Goal: Task Accomplishment & Management: Manage account settings

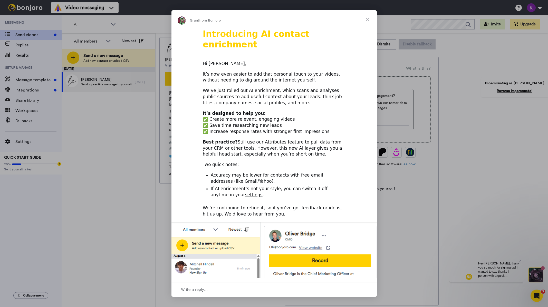
click at [367, 20] on span "Close" at bounding box center [367, 19] width 18 height 18
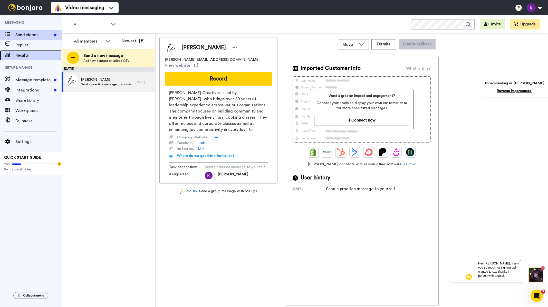
click at [35, 56] on span "Results" at bounding box center [38, 55] width 46 height 6
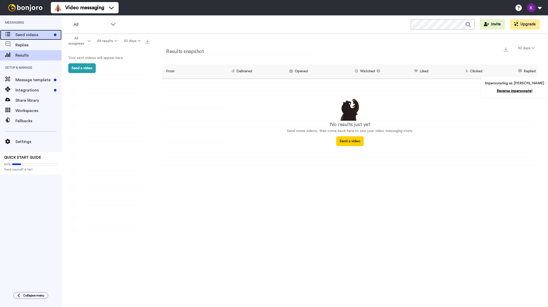
click at [32, 34] on span "Send videos" at bounding box center [33, 35] width 36 height 6
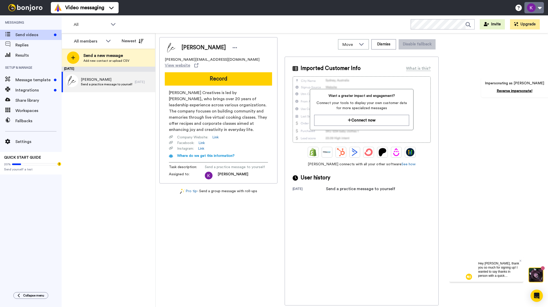
click at [533, 8] on button at bounding box center [533, 7] width 19 height 11
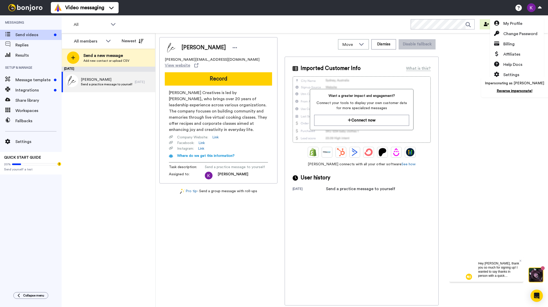
click at [536, 90] on div "Impersonating as Kasandra Scales Reverse impersonate!" at bounding box center [515, 87] width 68 height 21
click at [530, 90] on link "Reverse impersonate!" at bounding box center [514, 91] width 36 height 4
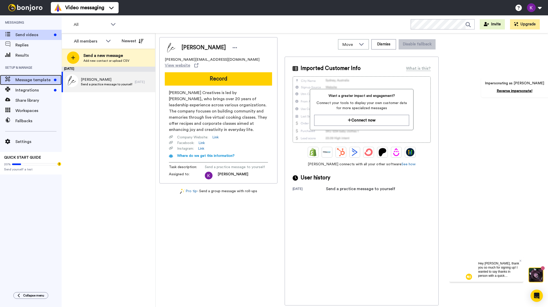
click at [49, 75] on div "Message template" at bounding box center [31, 80] width 62 height 10
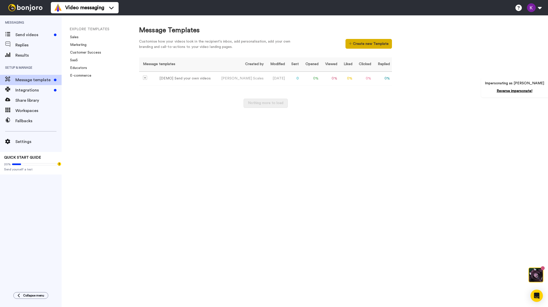
click at [370, 42] on button "Create new Template" at bounding box center [368, 44] width 46 height 10
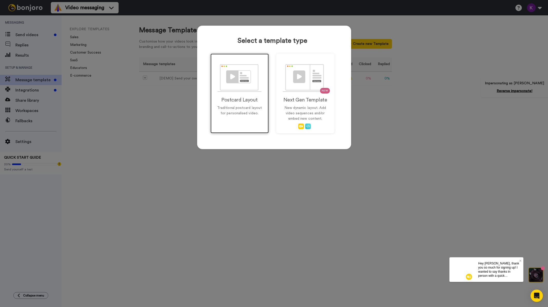
click at [244, 89] on img at bounding box center [239, 78] width 44 height 28
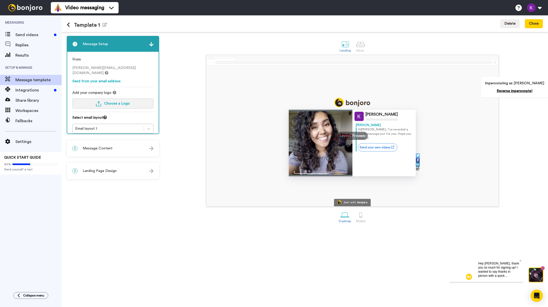
click at [124, 102] on span "Choose a Logo" at bounding box center [117, 104] width 26 height 4
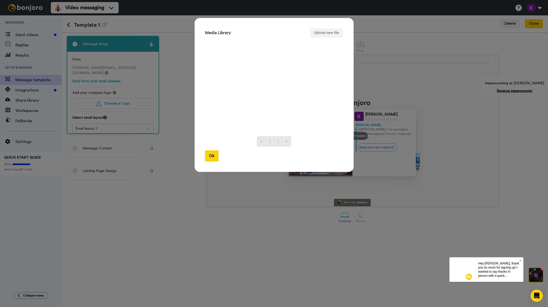
drag, startPoint x: 423, startPoint y: 91, endPoint x: 404, endPoint y: 101, distance: 21.5
click at [423, 90] on div "Media Library Upload new file « ⟨ ⟩ » Ok" at bounding box center [274, 153] width 548 height 307
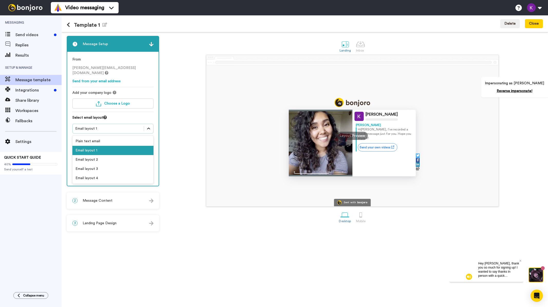
click at [146, 124] on div at bounding box center [148, 128] width 9 height 9
click at [113, 156] on div "Email layout 2" at bounding box center [112, 159] width 81 height 9
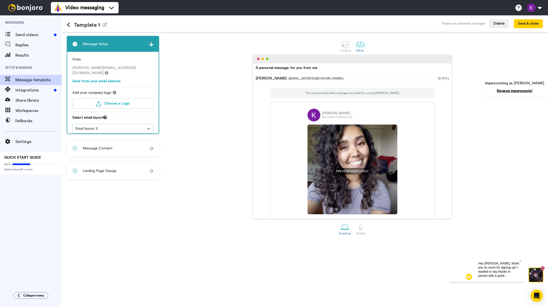
click at [121, 126] on div "Email layout 2" at bounding box center [108, 129] width 71 height 6
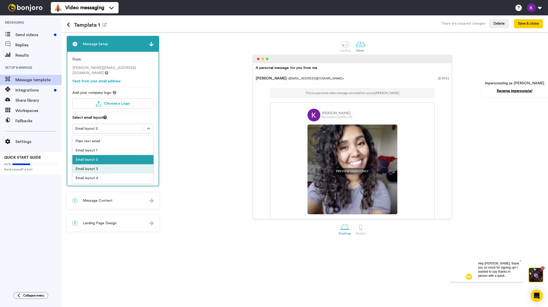
click at [116, 164] on div "Email layout 3" at bounding box center [112, 168] width 81 height 9
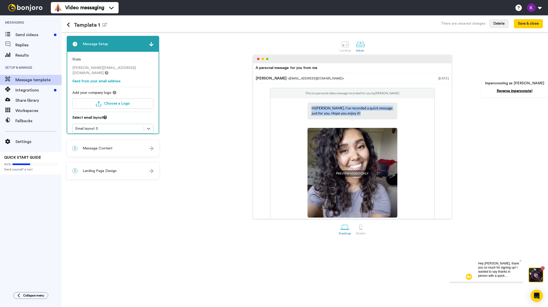
drag, startPoint x: 344, startPoint y: 113, endPoint x: 304, endPoint y: 109, distance: 39.7
click at [304, 109] on div "This is a personal video message recorded for you by Kasandra Scales Hi Tom , I…" at bounding box center [352, 181] width 164 height 187
click at [121, 152] on div "2 Message Content" at bounding box center [112, 148] width 91 height 15
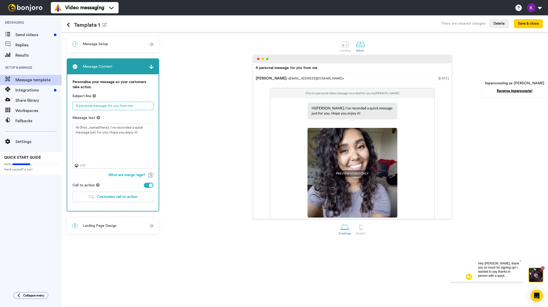
click at [133, 104] on textarea "A personal message for you from me" at bounding box center [112, 106] width 81 height 8
drag, startPoint x: 104, startPoint y: 107, endPoint x: 74, endPoint y: 107, distance: 30.0
click at [74, 107] on textarea "A personal message for you from me" at bounding box center [112, 106] width 81 height 8
drag, startPoint x: 141, startPoint y: 136, endPoint x: 201, endPoint y: 123, distance: 60.8
click at [141, 135] on textarea "Hi {first_name|there}, I’ve recorded a quick message just for you. Hope you enj…" at bounding box center [112, 146] width 81 height 45
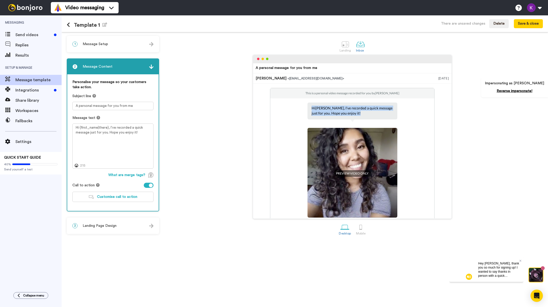
drag, startPoint x: 341, startPoint y: 112, endPoint x: 295, endPoint y: 108, distance: 46.4
click at [295, 108] on div "This is a personal video message recorded for you by Kasandra Scales Hi Tom , I…" at bounding box center [352, 181] width 164 height 187
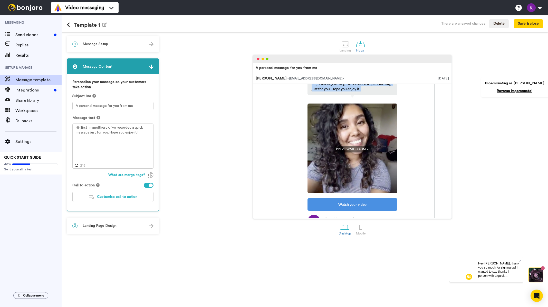
scroll to position [26, 0]
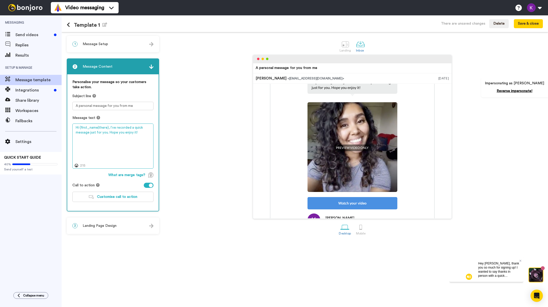
click at [149, 133] on textarea "Hi {first_name|there}, I’ve recorded a quick message just for you. Hope you enj…" at bounding box center [112, 146] width 81 height 45
drag, startPoint x: 145, startPoint y: 132, endPoint x: 66, endPoint y: 129, distance: 78.6
click at [66, 129] on div "1 Message Setup From kasandra.scales@inbound.bonjoromail.com Send from your ema…" at bounding box center [305, 169] width 486 height 275
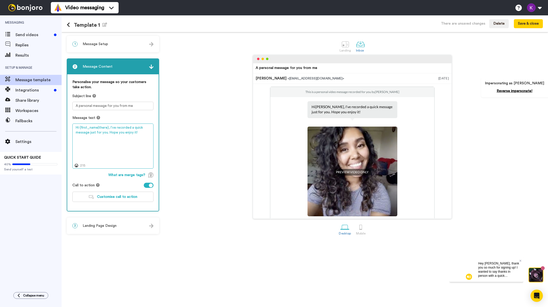
scroll to position [0, 0]
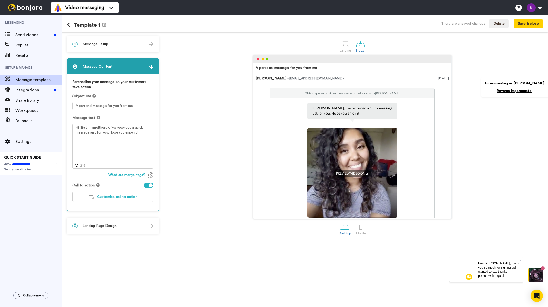
click at [338, 110] on p "Hi Tom , I’ve recorded a quick message just for you. Hope you enjoy it!" at bounding box center [352, 111] width 82 height 10
drag, startPoint x: 315, startPoint y: 113, endPoint x: 292, endPoint y: 109, distance: 22.9
click at [292, 109] on div "This is a personal video message recorded for you by Kasandra Scales Hi Tom , I…" at bounding box center [352, 181] width 164 height 187
click at [348, 44] on div at bounding box center [345, 44] width 9 height 9
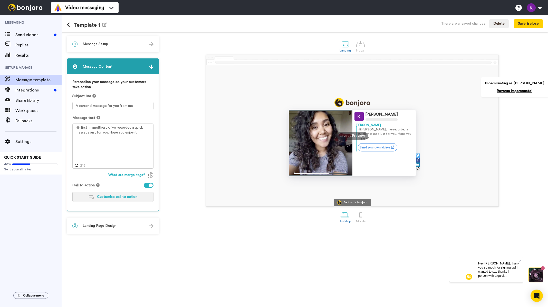
click at [100, 198] on button "Customise call to action" at bounding box center [112, 197] width 81 height 10
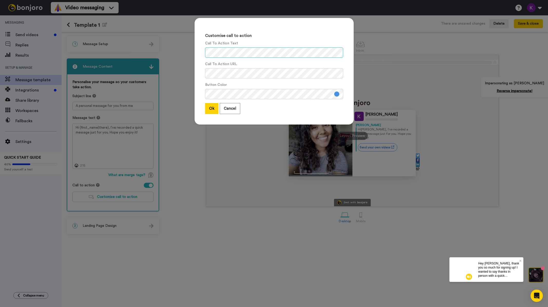
click at [162, 50] on div "Customise call to action Call To Action Text Call To Action URL Button Color Ok…" at bounding box center [274, 153] width 548 height 307
click at [208, 110] on button "Ok" at bounding box center [211, 108] width 13 height 11
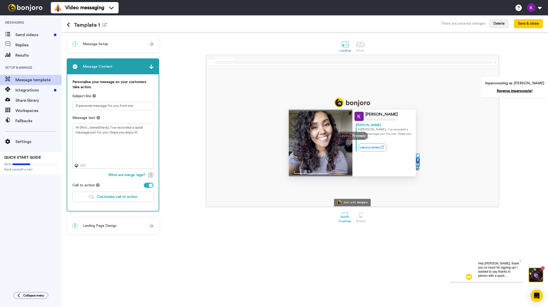
click at [103, 220] on div "3 Landing Page Design" at bounding box center [112, 225] width 91 height 15
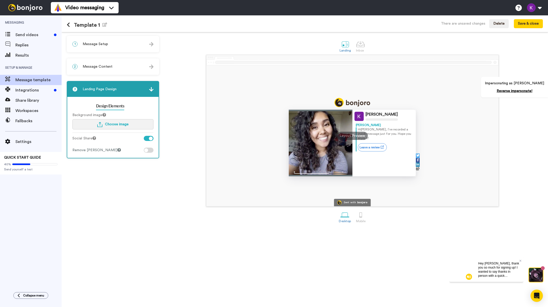
click at [132, 125] on button "Choose image" at bounding box center [112, 124] width 81 height 10
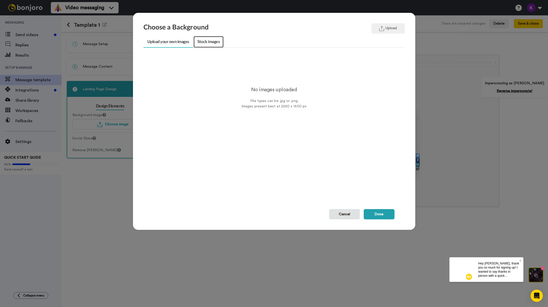
click at [202, 38] on link "Stock images" at bounding box center [208, 42] width 30 height 12
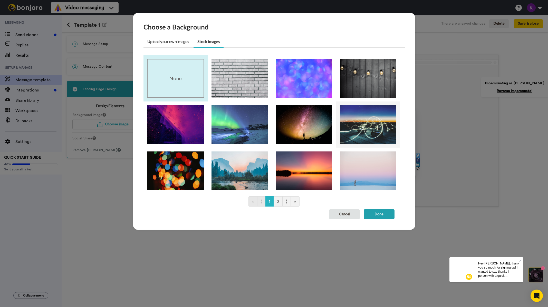
click at [373, 125] on img at bounding box center [368, 124] width 56 height 38
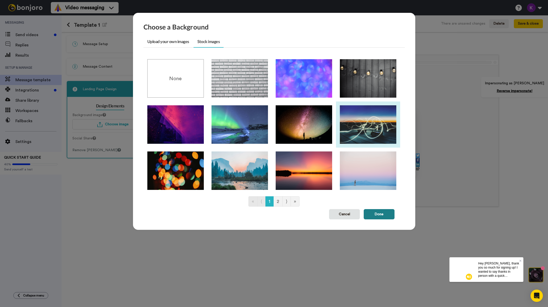
click at [377, 213] on button "Done" at bounding box center [378, 214] width 31 height 10
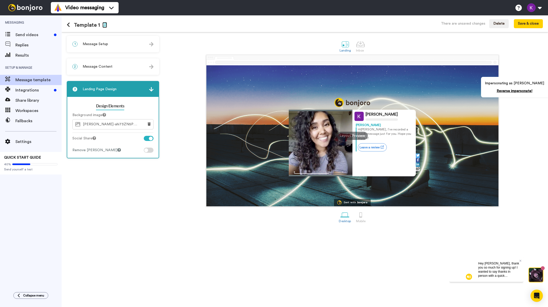
click at [102, 26] on icon "button" at bounding box center [104, 25] width 5 height 4
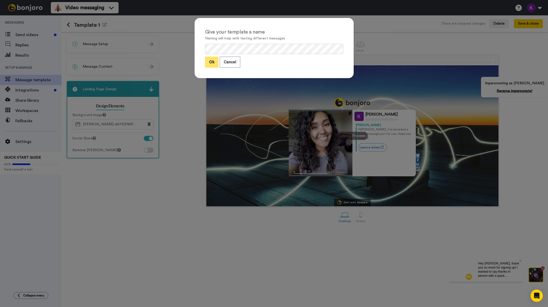
click at [209, 65] on button "Ok" at bounding box center [211, 62] width 13 height 11
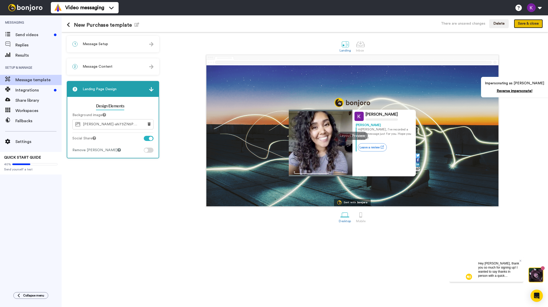
click at [534, 22] on button "Save & close" at bounding box center [528, 23] width 29 height 9
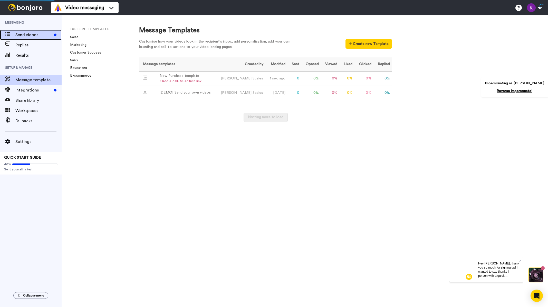
click at [24, 32] on span "Send videos" at bounding box center [33, 35] width 36 height 6
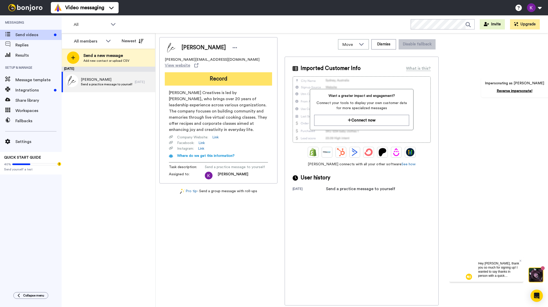
click at [212, 75] on button "Record" at bounding box center [218, 78] width 107 height 13
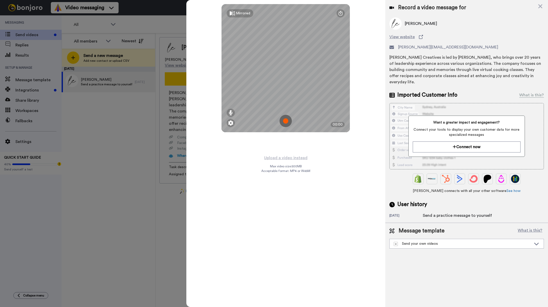
click at [285, 119] on img at bounding box center [285, 121] width 12 height 12
click at [285, 120] on img at bounding box center [285, 121] width 12 height 12
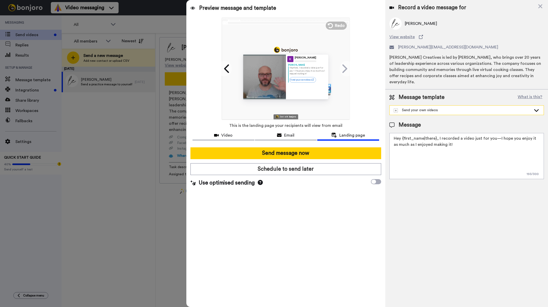
click at [462, 108] on div "Send your own videos" at bounding box center [461, 110] width 137 height 5
click at [415, 119] on div "New Purchase template" at bounding box center [416, 121] width 48 height 5
type textarea "Hi {first_name|there}, I’ve recorded a quick message just for you. Hope you enj…"
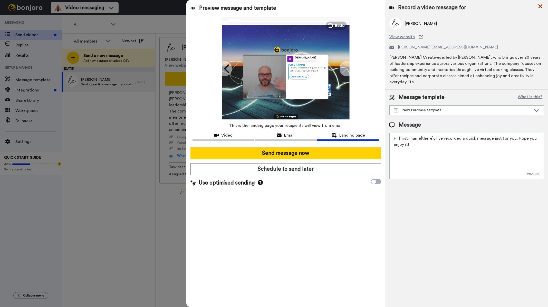
click at [540, 6] on icon at bounding box center [540, 6] width 4 height 4
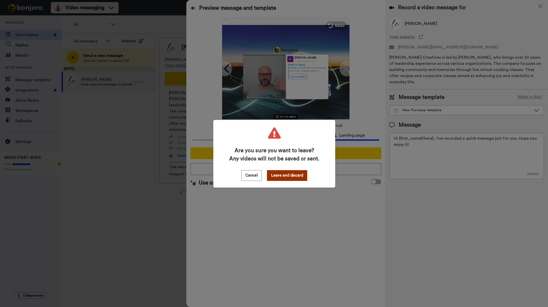
click at [294, 175] on button "Leave and discard" at bounding box center [287, 175] width 40 height 11
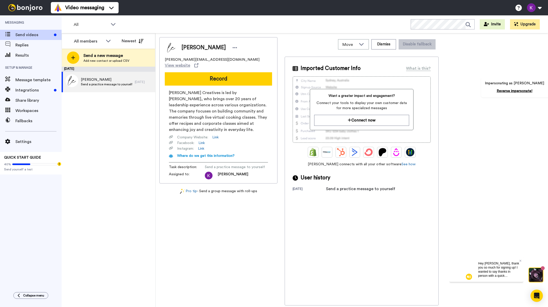
click at [144, 305] on div "[DATE] [PERSON_NAME] a practice message to yourself [DATE]" at bounding box center [109, 187] width 94 height 241
click at [28, 89] on span "Integrations" at bounding box center [33, 90] width 36 height 6
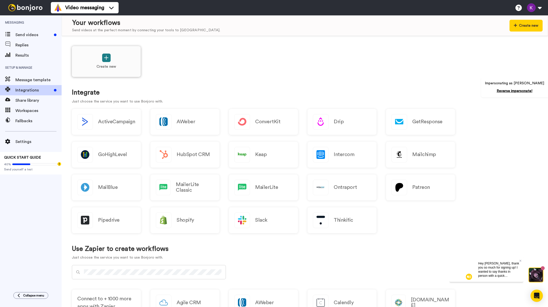
click at [108, 62] on button at bounding box center [106, 58] width 8 height 8
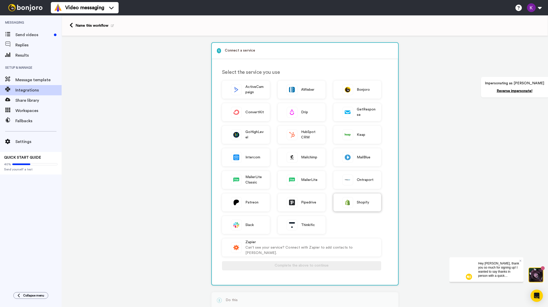
drag, startPoint x: 362, startPoint y: 206, endPoint x: 361, endPoint y: 202, distance: 3.5
click at [362, 205] on div "Shopify" at bounding box center [357, 203] width 48 height 18
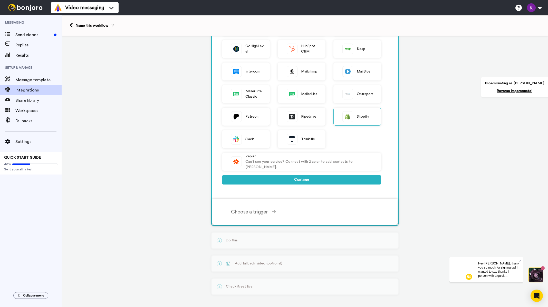
scroll to position [87, 0]
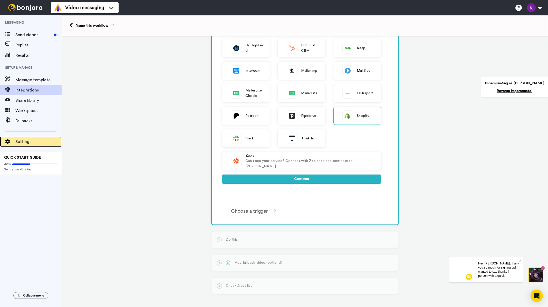
click at [33, 140] on span "Settings" at bounding box center [38, 142] width 46 height 6
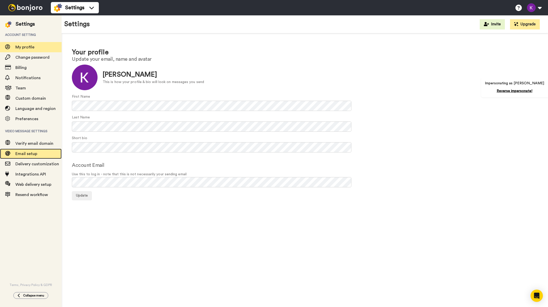
click at [23, 156] on span "Email setup" at bounding box center [38, 154] width 46 height 6
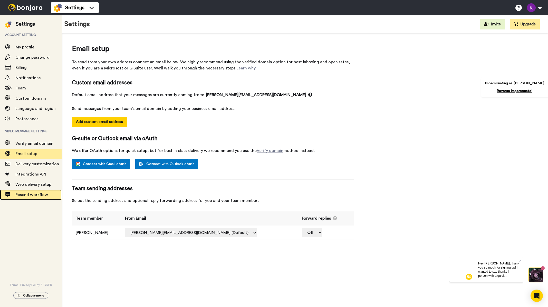
click at [34, 196] on span "Resend workflow" at bounding box center [31, 195] width 33 height 4
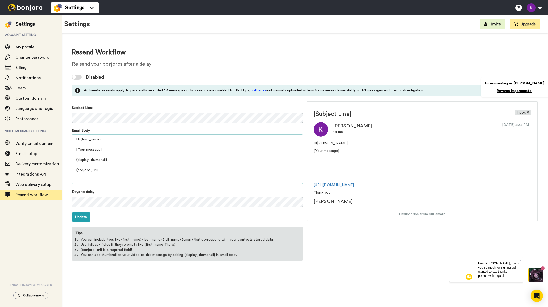
click at [195, 174] on textarea "Hi {first_name} [Your message] {display_thumbnail} {bonjoro_url} Thank you! {pr…" at bounding box center [187, 159] width 231 height 49
drag, startPoint x: 87, startPoint y: 147, endPoint x: 71, endPoint y: 147, distance: 16.7
click at [71, 147] on div "Resend Workflow Re-send your bonjoros after a delay Disabled Automatic resends …" at bounding box center [305, 154] width 486 height 242
type textarea "Hi {first_name} flk;seaj asdlfkj asdlkfj asdlf;kj asdlf;kj asdl;fjk asdkl;fj as…"
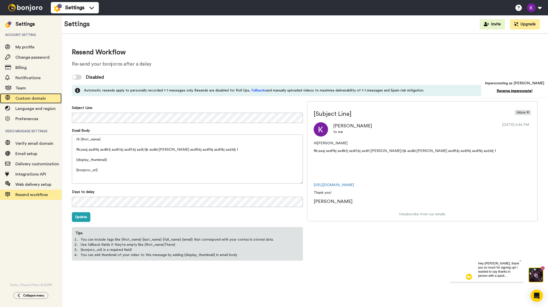
click at [40, 99] on span "Custom domain" at bounding box center [30, 98] width 31 height 4
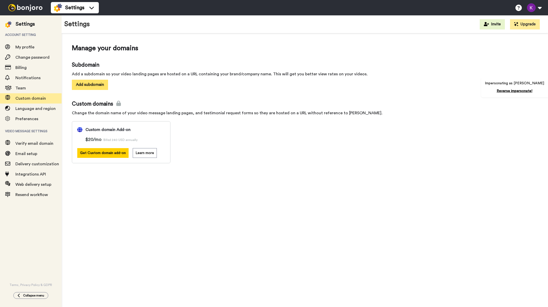
click at [92, 84] on button "Add subdomain" at bounding box center [90, 85] width 36 height 10
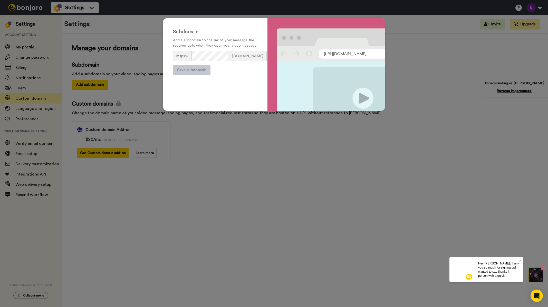
click at [116, 75] on div "Subdomain Add a subdomain to the link of your message the receiver gets when th…" at bounding box center [274, 153] width 548 height 307
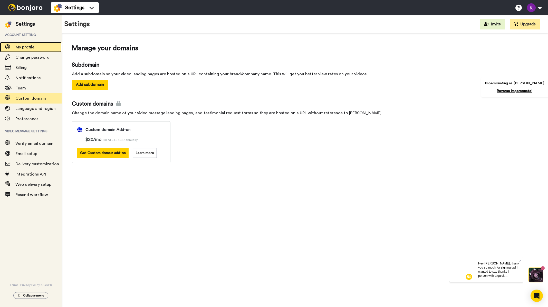
click at [25, 49] on span "My profile" at bounding box center [24, 47] width 19 height 4
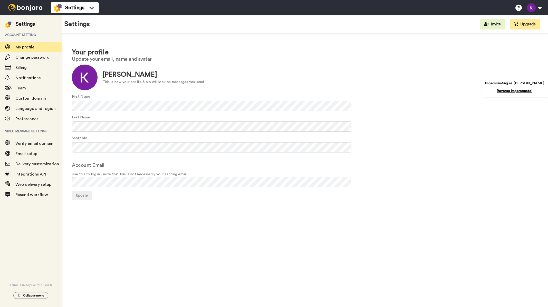
click at [31, 4] on div at bounding box center [25, 7] width 51 height 15
click at [510, 91] on link "Reverse impersonate!" at bounding box center [514, 91] width 36 height 4
